Goal: Task Accomplishment & Management: Use online tool/utility

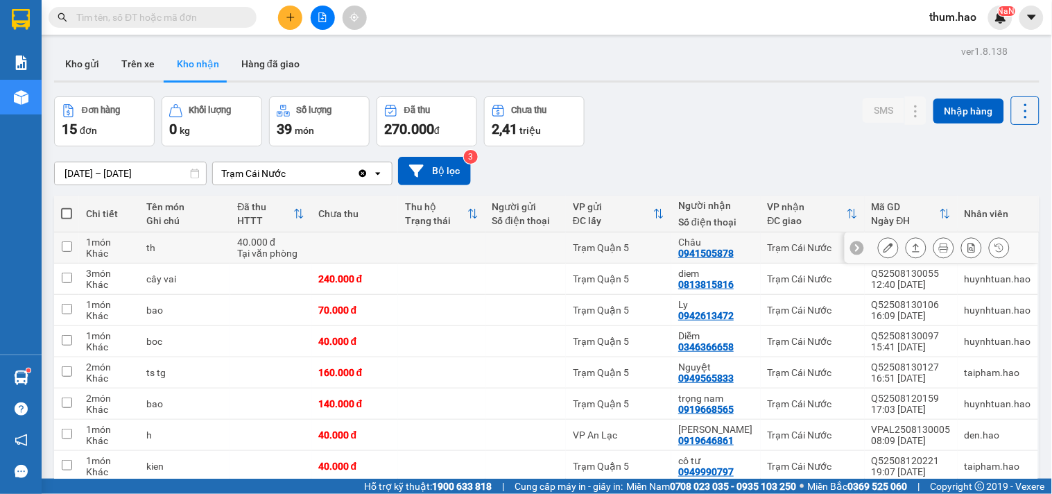
scroll to position [1011, 0]
click at [85, 73] on button "Kho gửi" at bounding box center [82, 63] width 56 height 33
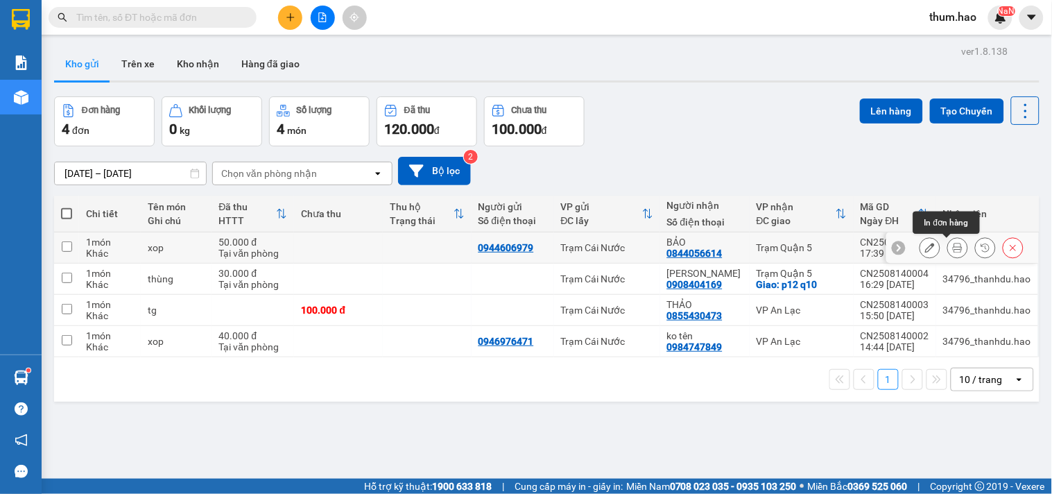
click at [953, 247] on icon at bounding box center [958, 248] width 10 height 10
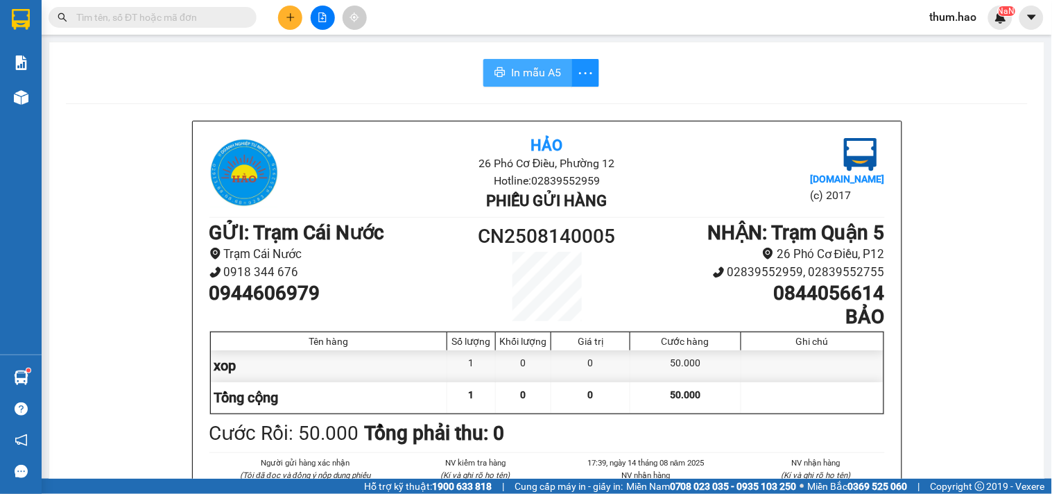
click at [521, 81] on button "In mẫu A5" at bounding box center [527, 73] width 89 height 28
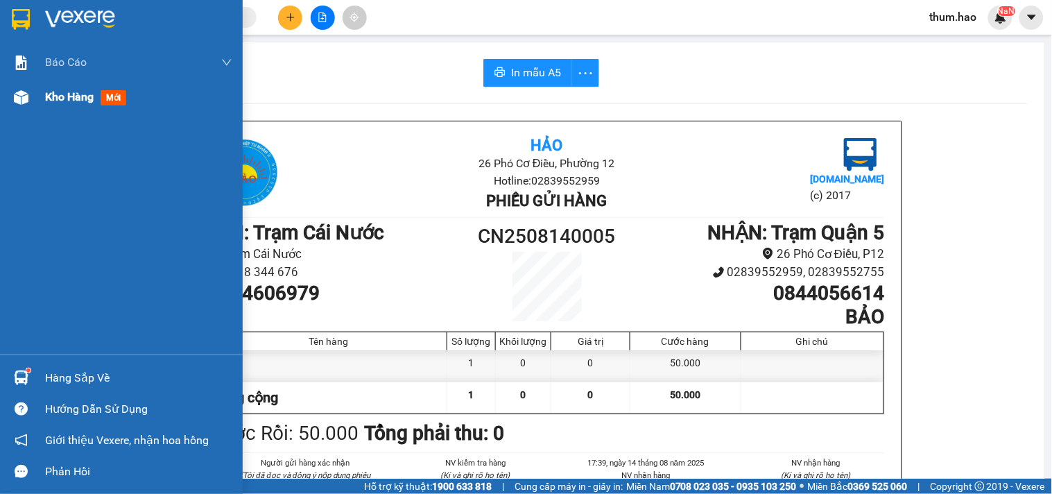
click at [64, 100] on span "Kho hàng" at bounding box center [69, 96] width 49 height 13
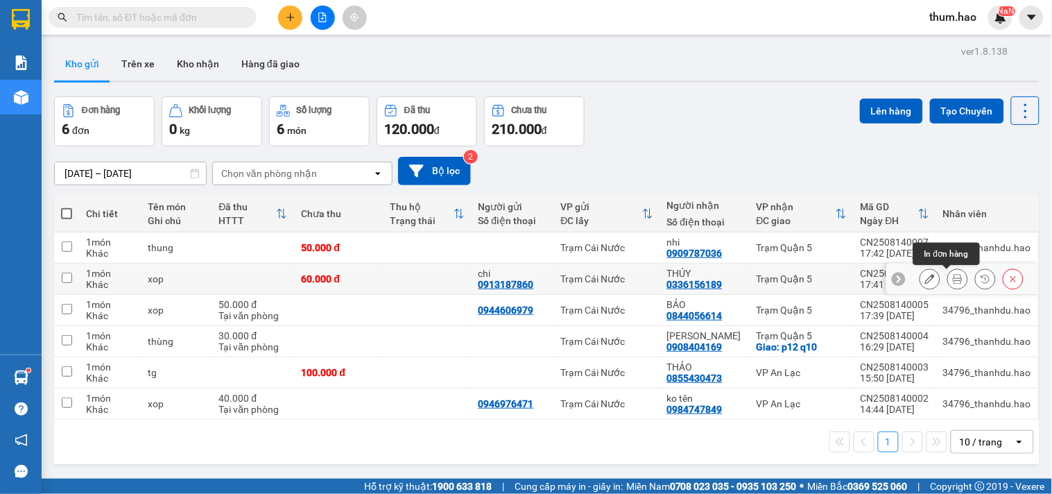
click at [953, 283] on icon at bounding box center [958, 279] width 10 height 10
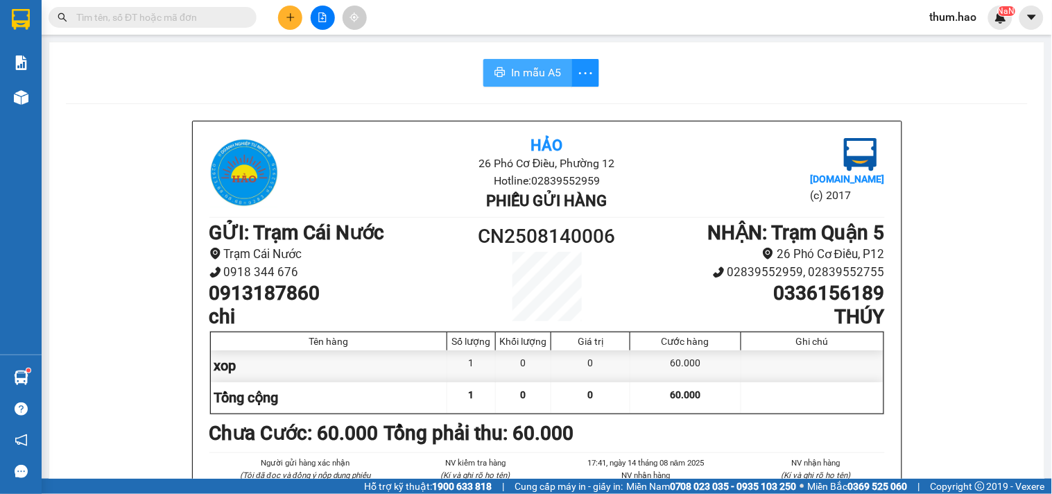
click at [537, 71] on span "In mẫu A5" at bounding box center [536, 72] width 50 height 17
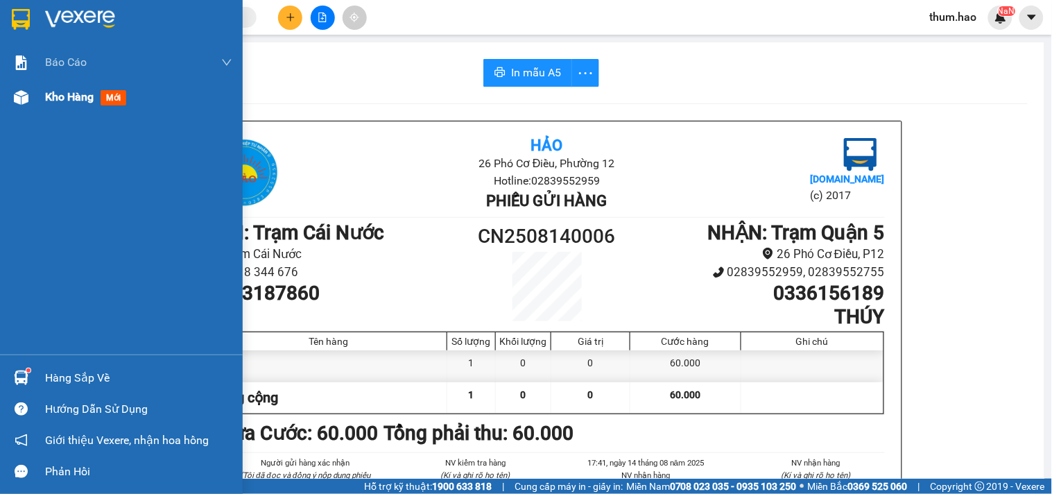
click at [19, 106] on div at bounding box center [21, 97] width 24 height 24
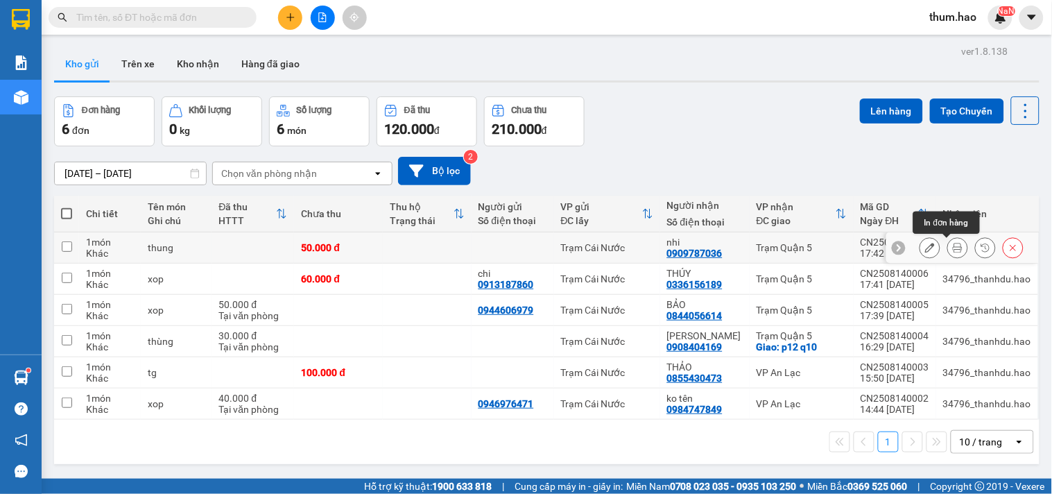
click at [953, 247] on icon at bounding box center [958, 248] width 10 height 10
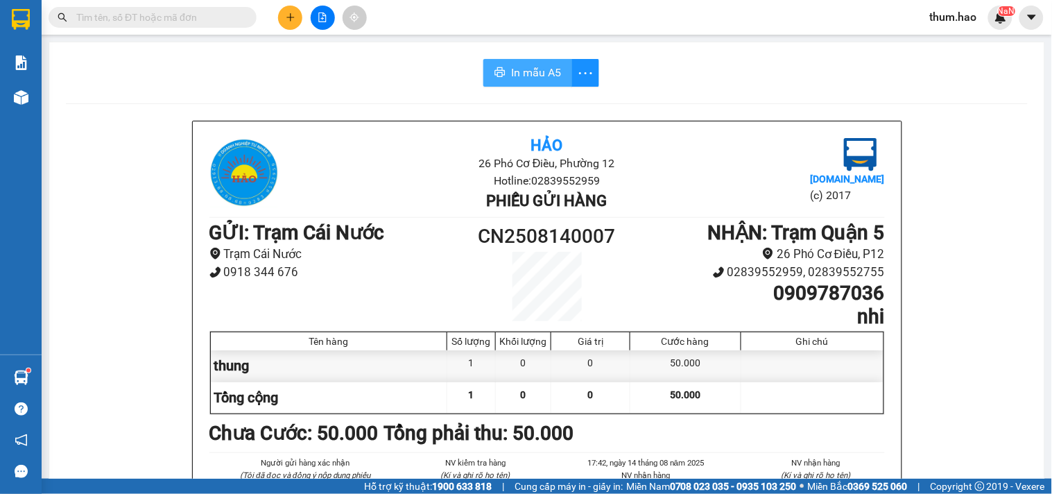
click at [542, 84] on button "In mẫu A5" at bounding box center [527, 73] width 89 height 28
